Goal: Check status: Check status

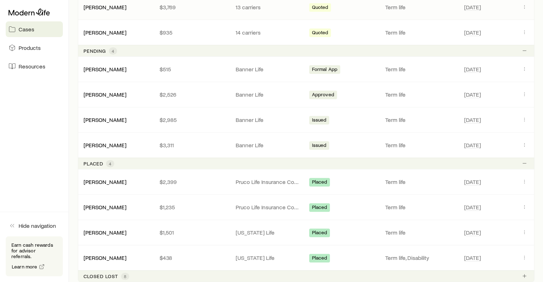
scroll to position [272, 0]
click at [315, 145] on span "Issued" at bounding box center [319, 146] width 15 height 7
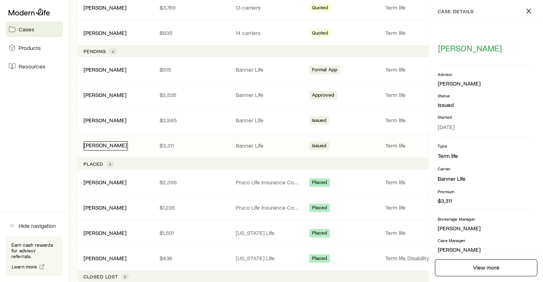
click at [116, 145] on link "[PERSON_NAME]" at bounding box center [105, 145] width 43 height 7
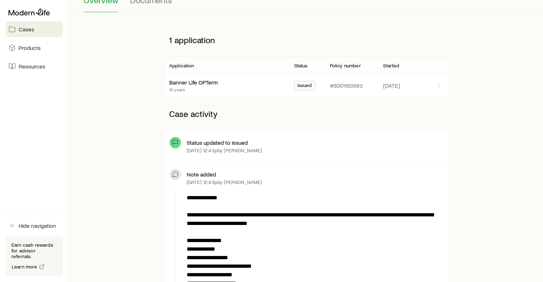
scroll to position [75, 0]
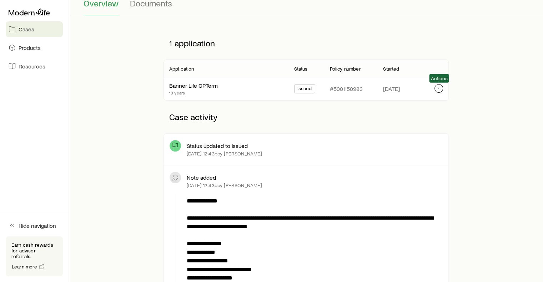
click at [439, 89] on icon "button" at bounding box center [439, 89] width 0 height 0
click at [195, 81] on div "Banner Life OPTerm 10 years" at bounding box center [226, 88] width 114 height 23
click at [195, 89] on div "Banner Life OPTerm" at bounding box center [193, 85] width 49 height 7
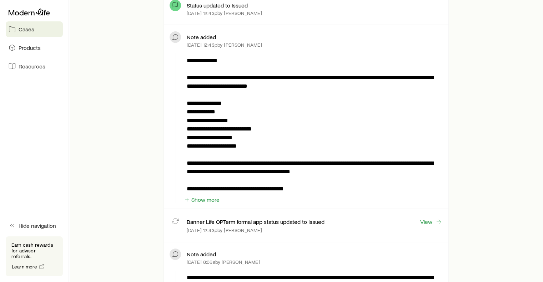
scroll to position [216, 0]
click at [431, 224] on link "View" at bounding box center [431, 222] width 23 height 8
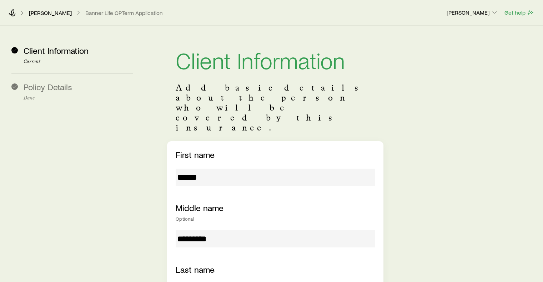
click at [16, 14] on div "[PERSON_NAME], [PERSON_NAME] Life OPTerm Application" at bounding box center [225, 12] width 432 height 7
click at [35, 14] on link "[PERSON_NAME]" at bounding box center [51, 13] width 44 height 7
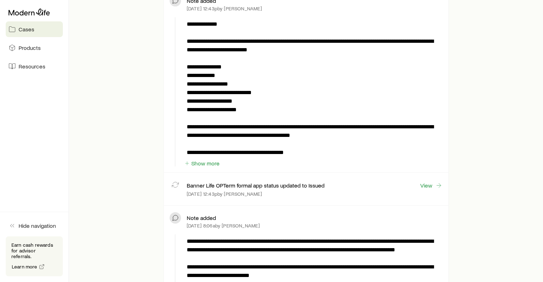
scroll to position [251, 0]
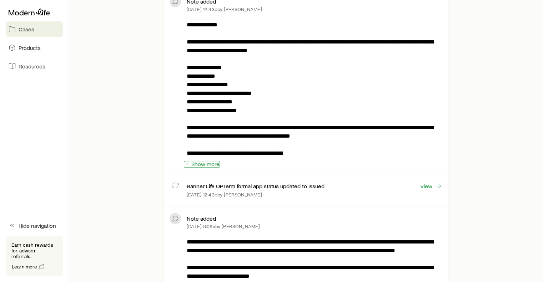
click at [199, 165] on button "Show more" at bounding box center [202, 164] width 36 height 7
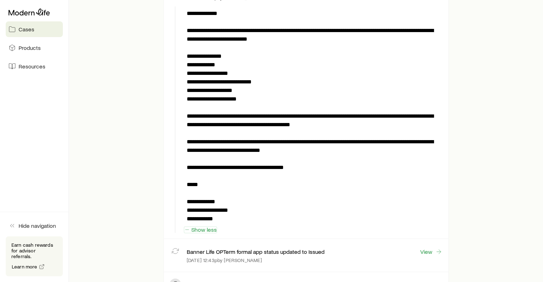
scroll to position [264, 0]
